Goal: Task Accomplishment & Management: Use online tool/utility

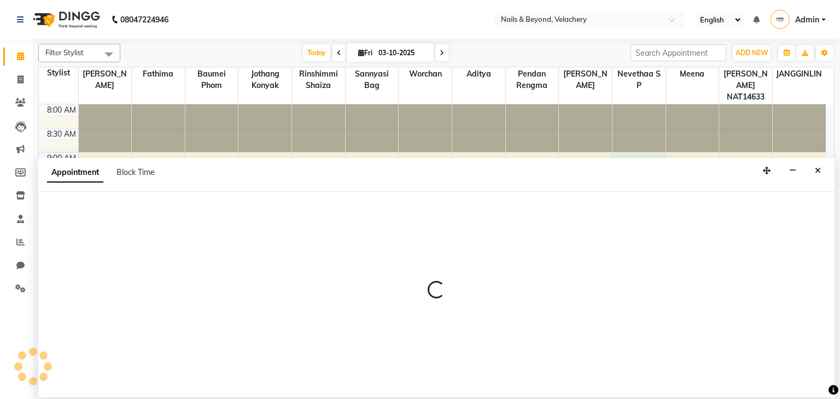
select select "91203"
select select "540"
select select "tentative"
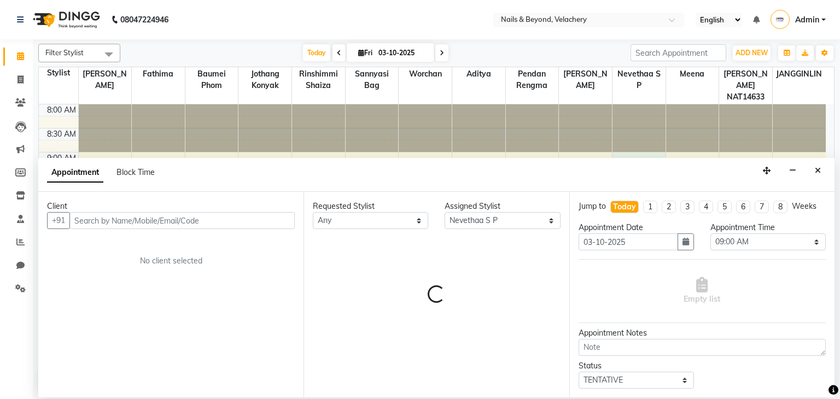
click at [798, 18] on span "Admin" at bounding box center [807, 19] width 24 height 11
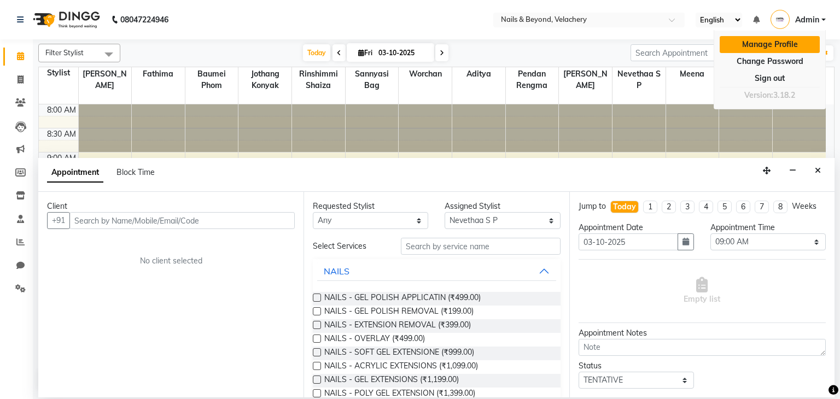
click at [766, 43] on link "Manage Profile" at bounding box center [770, 44] width 100 height 17
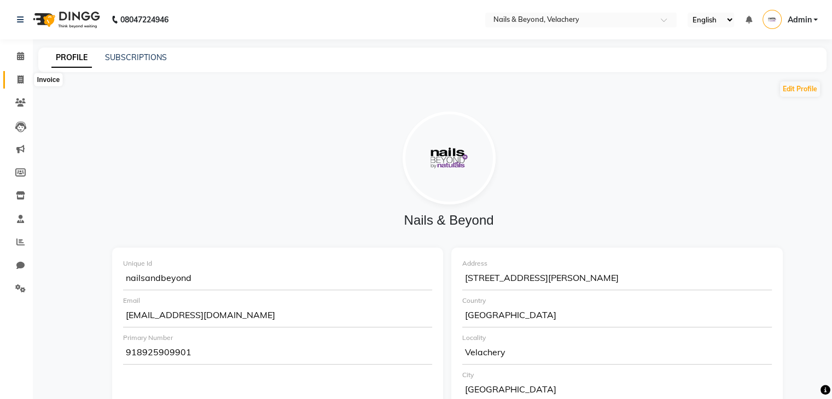
click at [25, 79] on span at bounding box center [20, 80] width 19 height 13
select select "service"
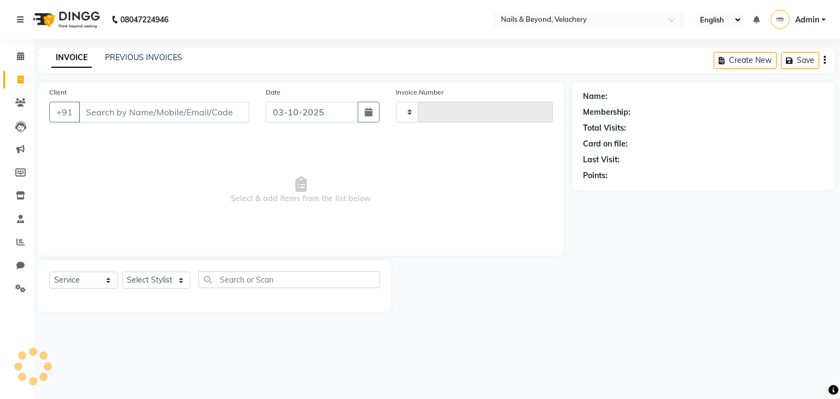
type input "2273"
select select "8978"
click at [674, 275] on div "Name: Membership: Total Visits: Card on file: Last Visit: Points:" at bounding box center [707, 197] width 271 height 230
click at [810, 337] on div "08047224946 Select Location × Nails & Beyond, Velachery English ENGLISH Español…" at bounding box center [420, 199] width 840 height 399
click at [650, 304] on div "Name: Membership: Total Visits: Card on file: Last Visit: Points:" at bounding box center [707, 197] width 271 height 230
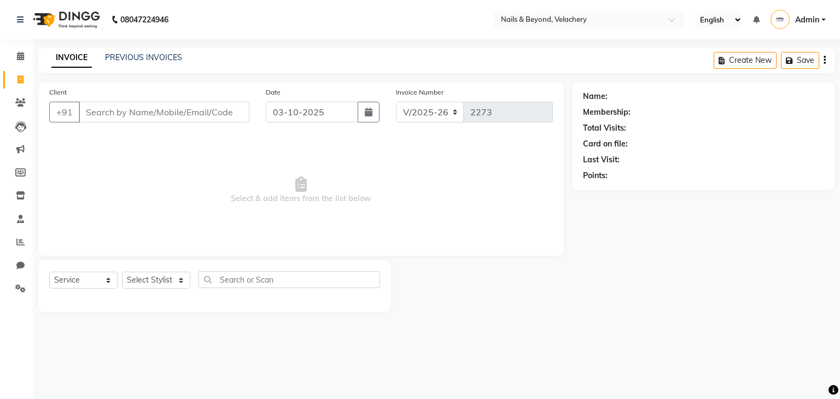
click at [650, 354] on div "08047224946 Select Location × Nails & Beyond, Velachery English ENGLISH Español…" at bounding box center [420, 199] width 840 height 399
click at [652, 258] on div "Name: Membership: Total Visits: Card on file: Last Visit: Points:" at bounding box center [707, 197] width 271 height 230
